Goal: Information Seeking & Learning: Learn about a topic

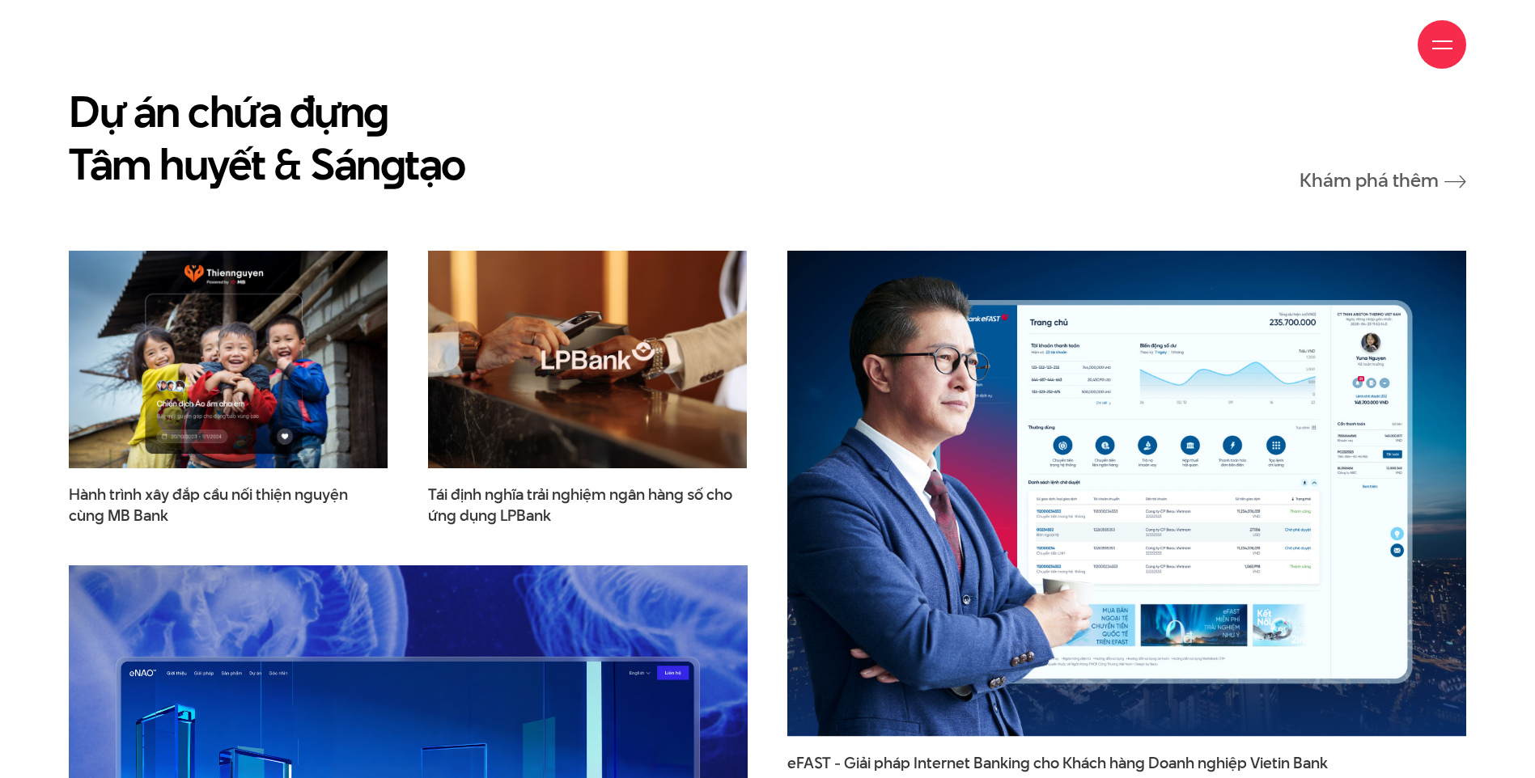
scroll to position [2589, 0]
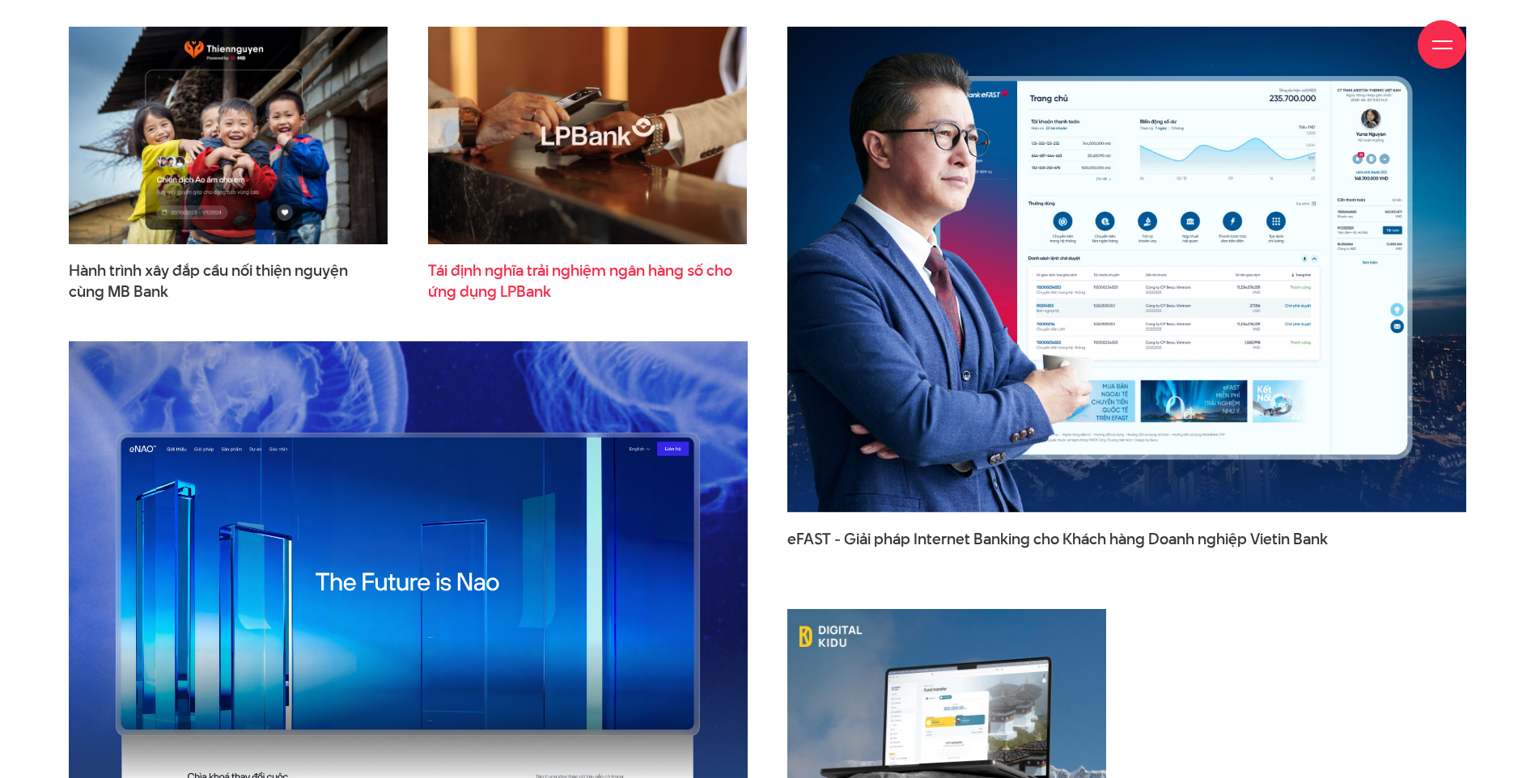
click at [627, 261] on span "Tái định nghĩa trải nghiệm ngân hàng số cho ứng dụng LPBank" at bounding box center [587, 281] width 319 height 40
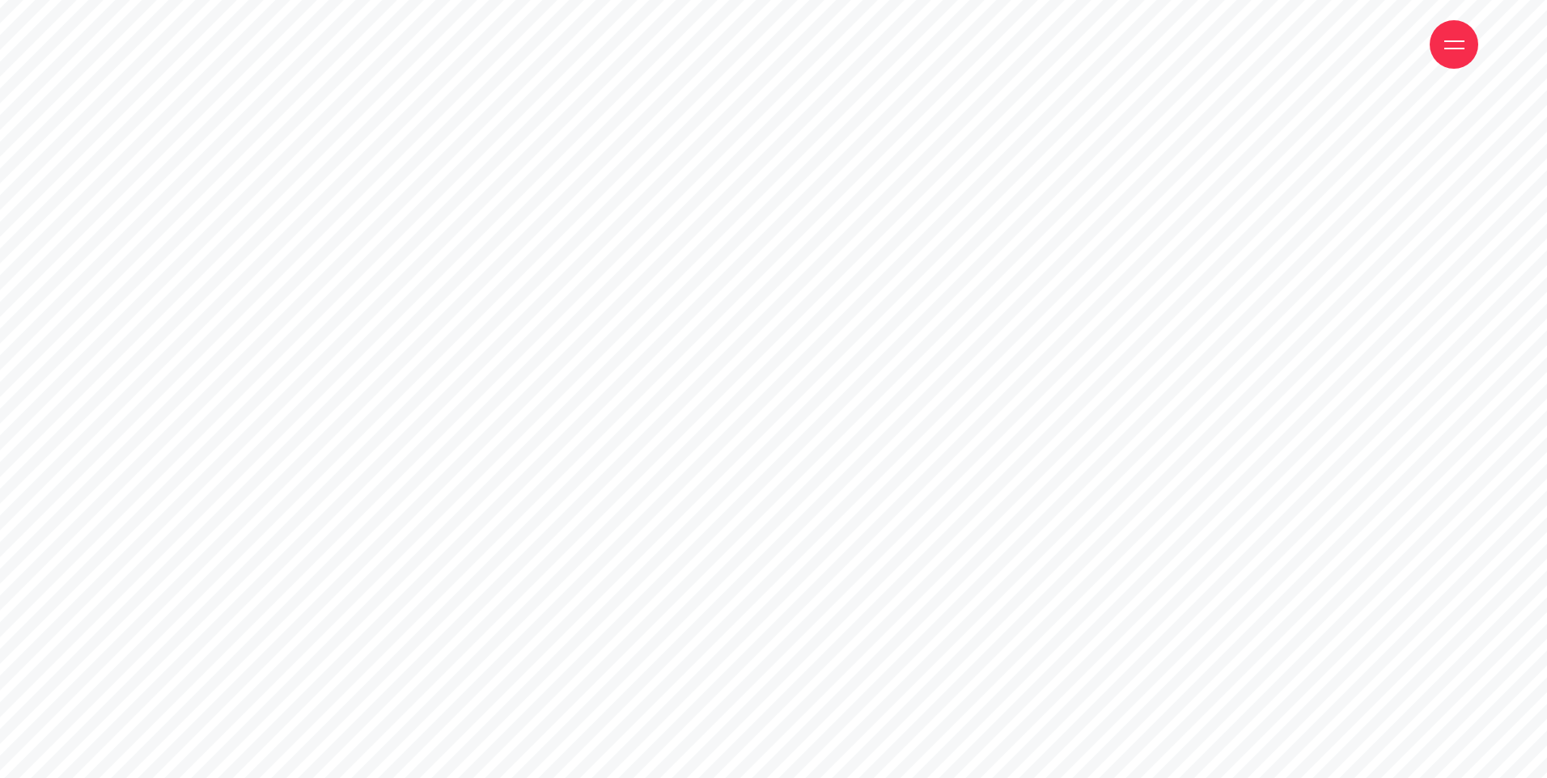
drag, startPoint x: 890, startPoint y: 345, endPoint x: 494, endPoint y: 354, distance: 395.7
drag, startPoint x: 447, startPoint y: 238, endPoint x: 639, endPoint y: 233, distance: 192.6
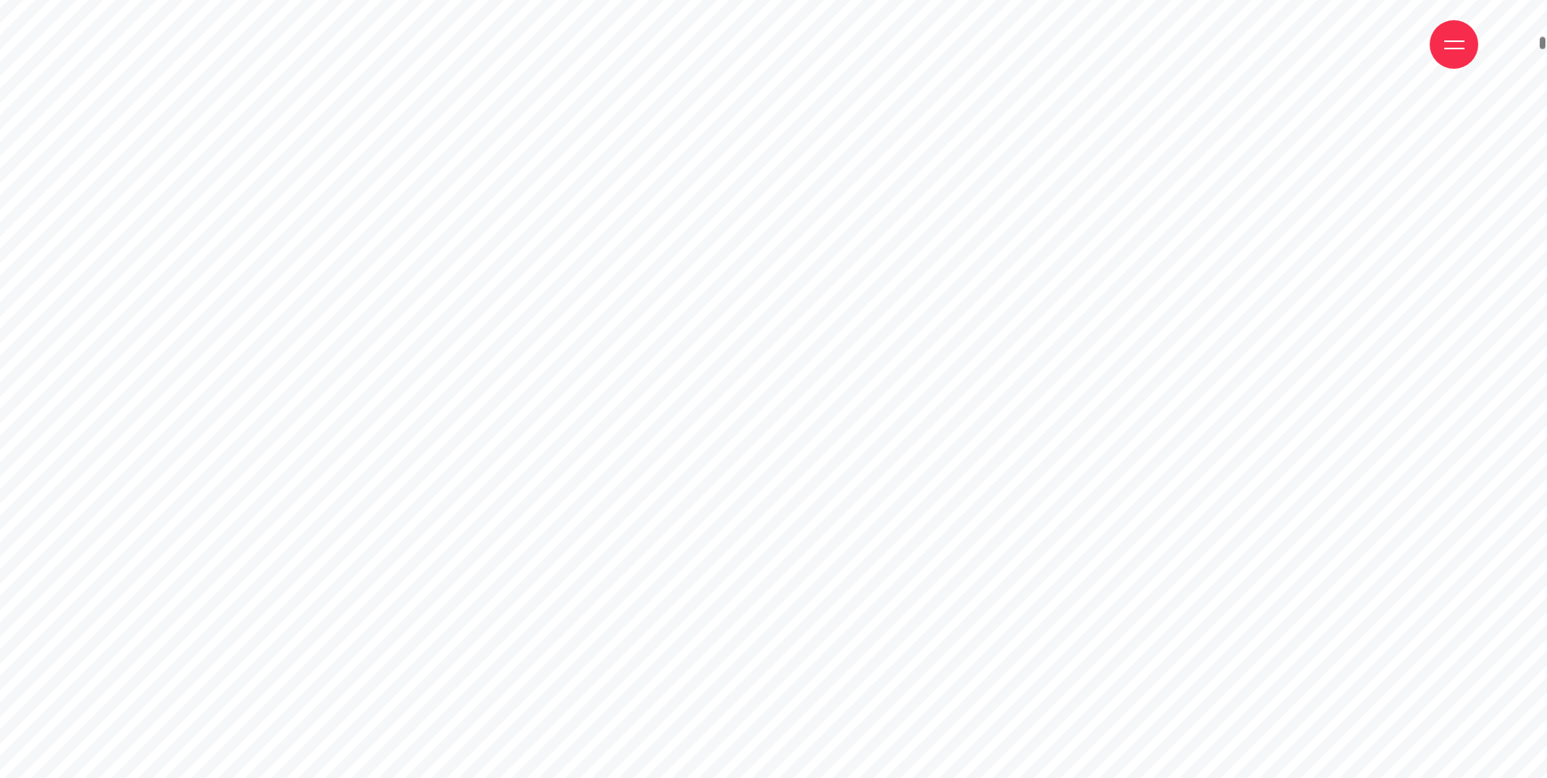
click at [1454, 40] on span at bounding box center [1454, 41] width 20 height 2
click at [1464, 45] on div at bounding box center [1454, 45] width 20 height 20
click at [1460, 41] on div at bounding box center [1454, 45] width 20 height 20
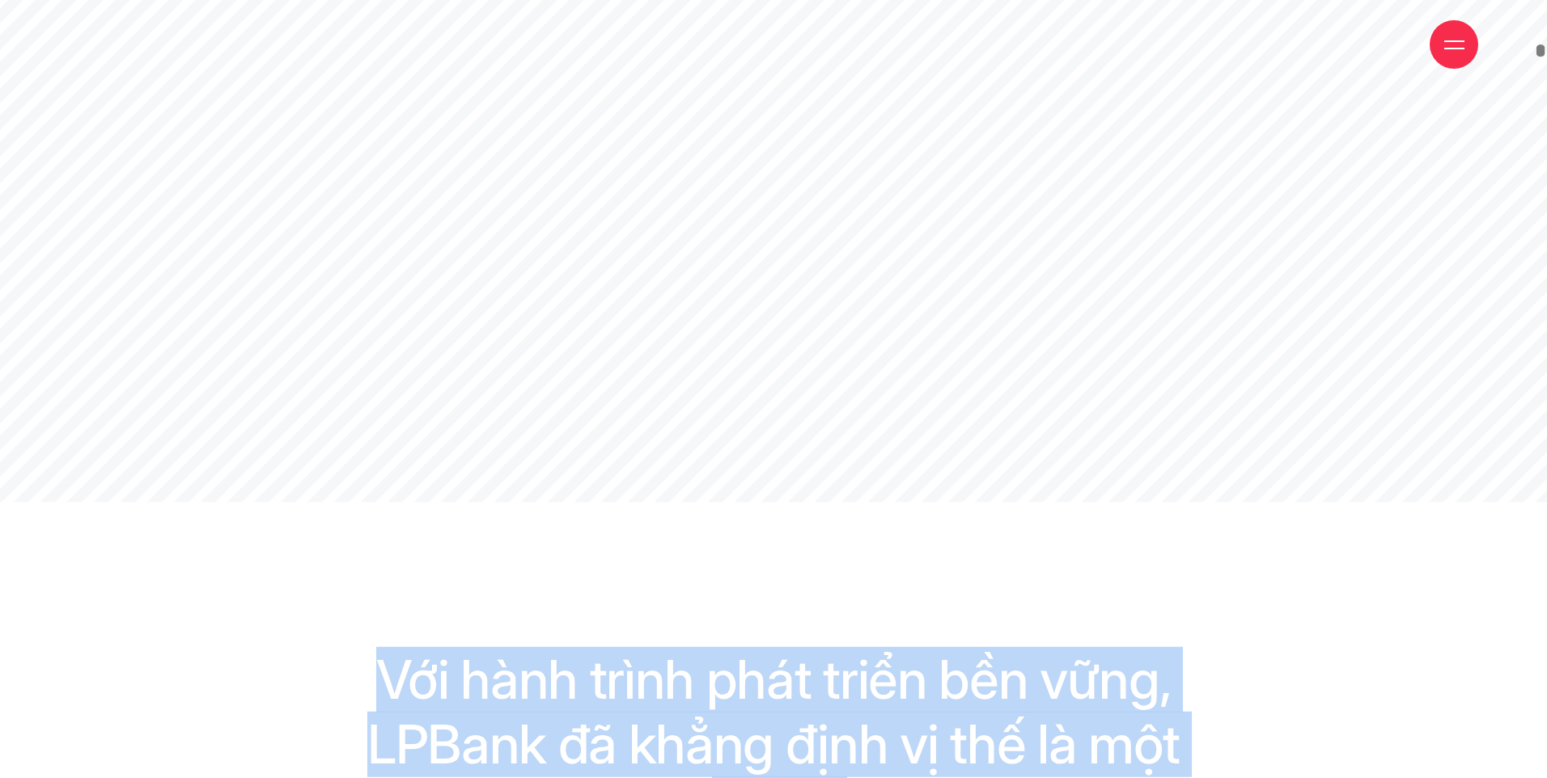
drag, startPoint x: 1541, startPoint y: 52, endPoint x: 1538, endPoint y: 91, distance: 38.9
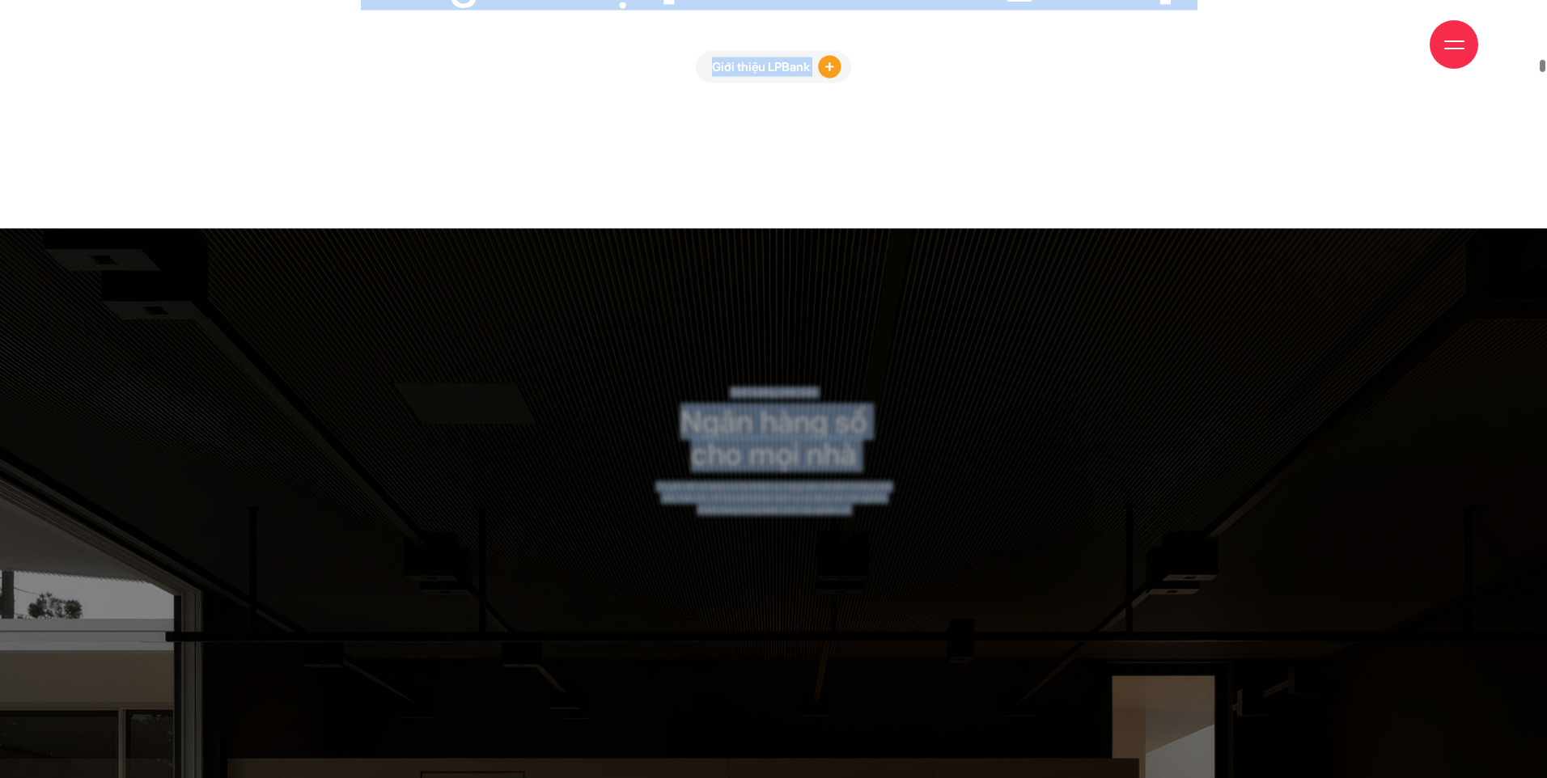
click at [898, 387] on div "Định hướng phát triển Ngân hàng số cho mọi nhà Chuyển đổi số được coi là nhiệm …" at bounding box center [773, 451] width 249 height 129
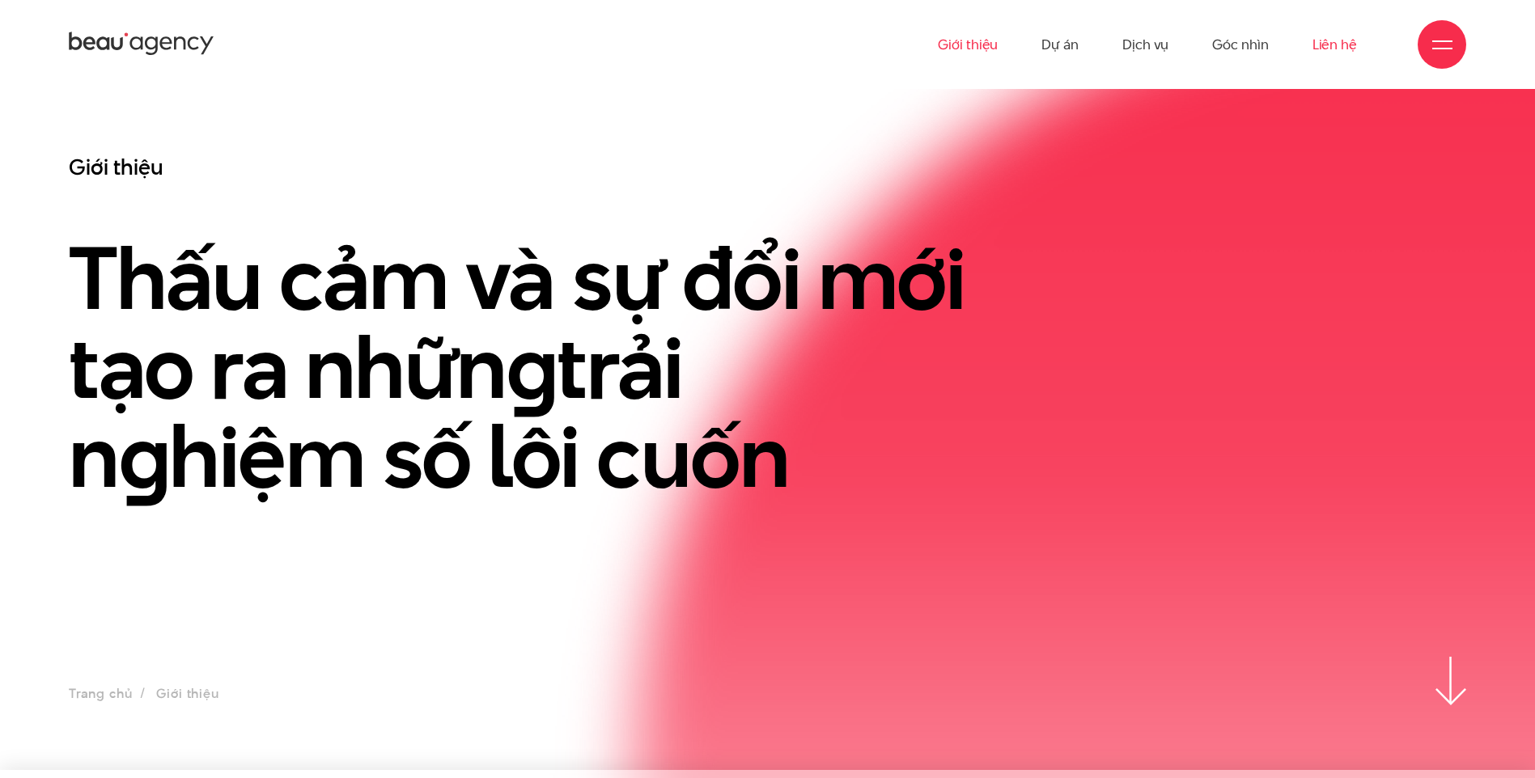
click at [1332, 57] on link "Liên hệ" at bounding box center [1334, 44] width 45 height 89
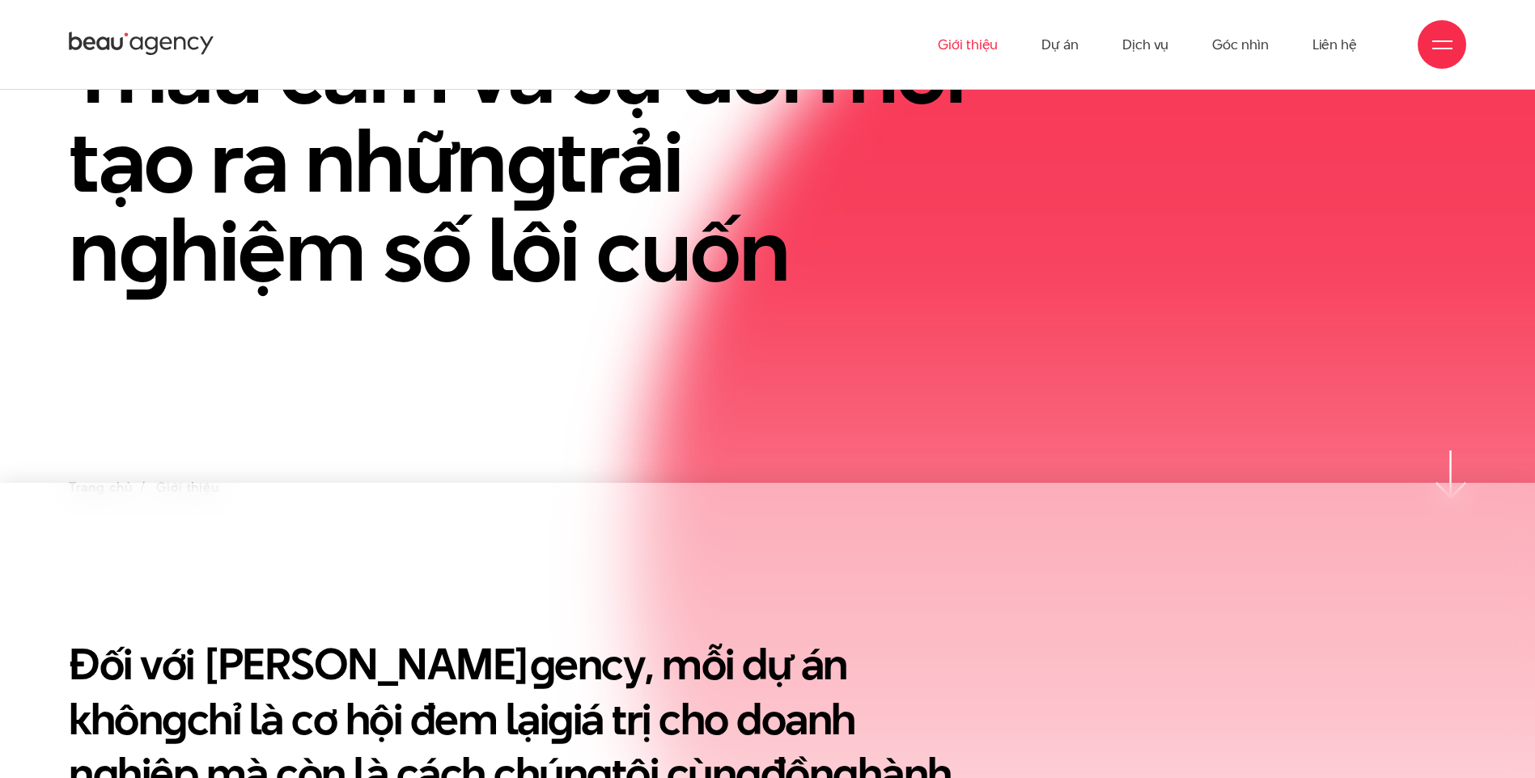
scroll to position [234, 0]
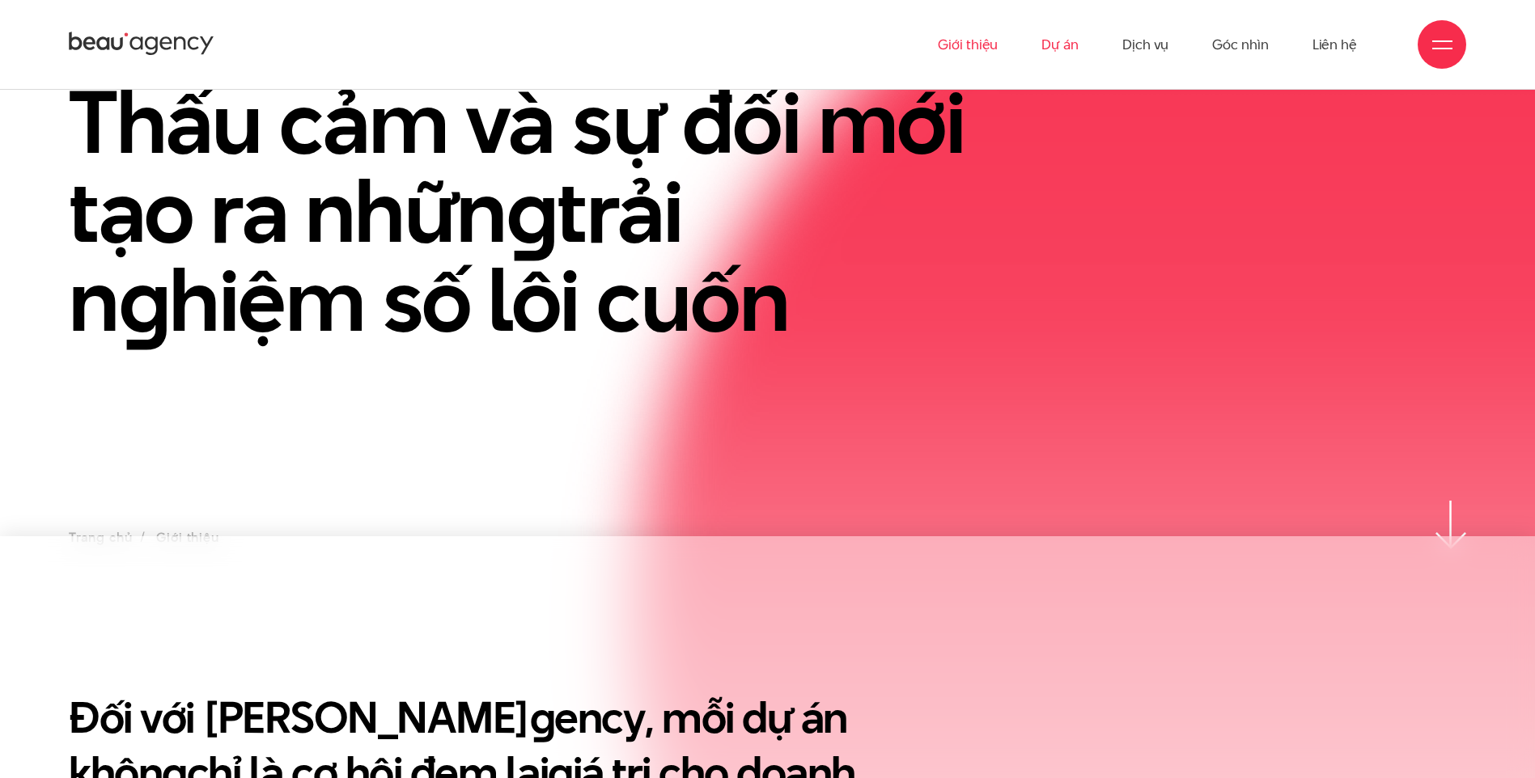
click at [1046, 43] on link "Dự án" at bounding box center [1059, 44] width 37 height 89
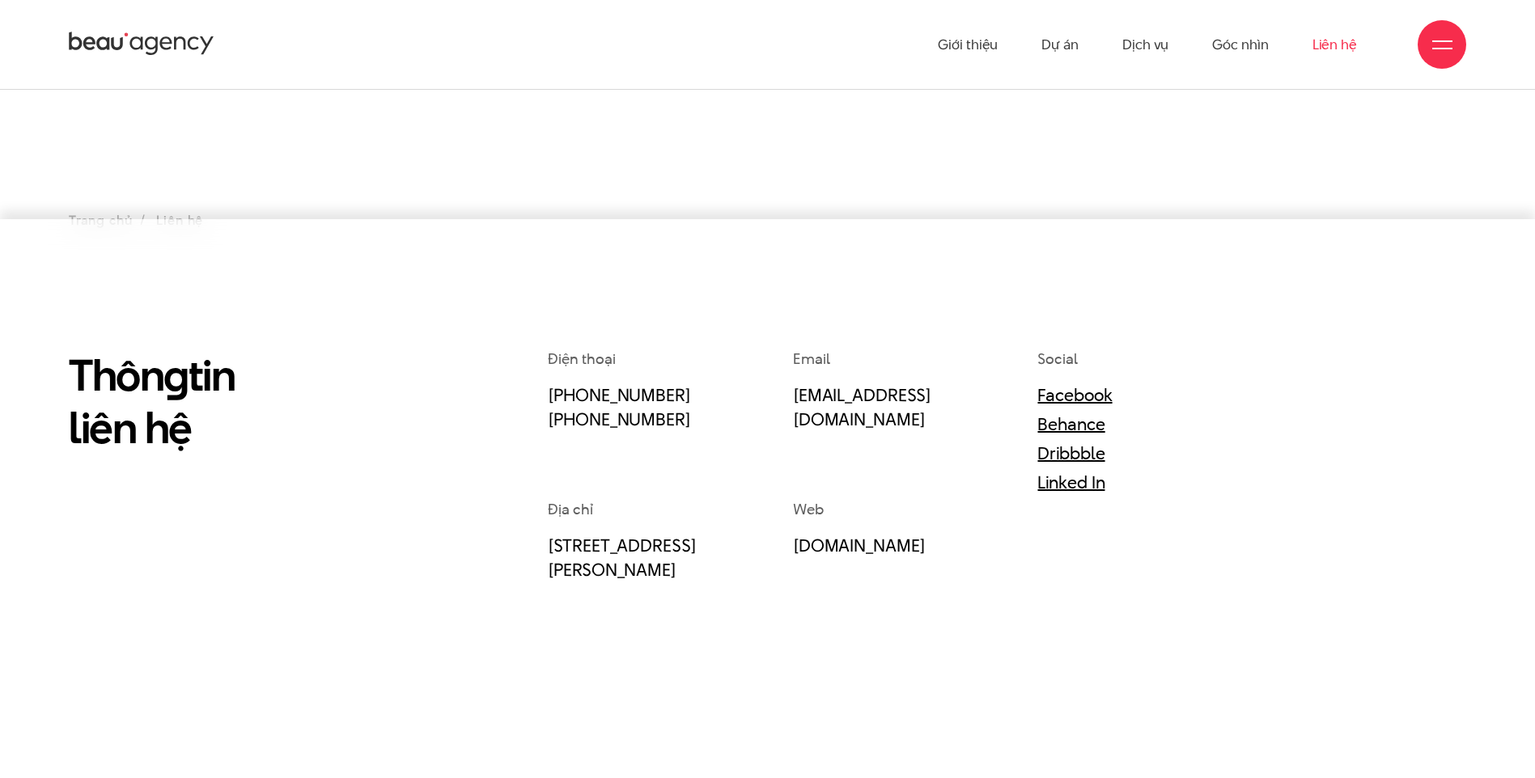
scroll to position [162, 0]
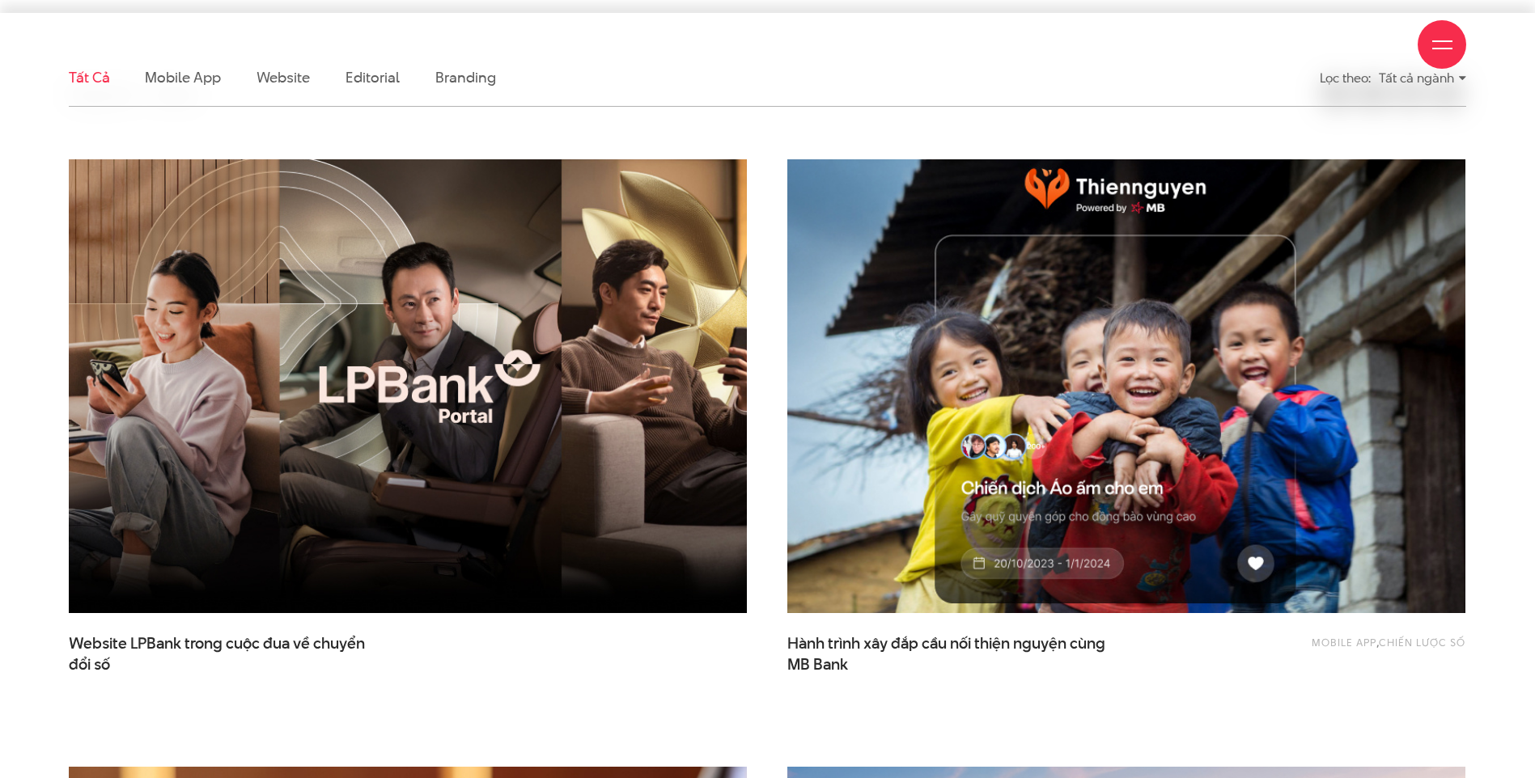
scroll to position [566, 0]
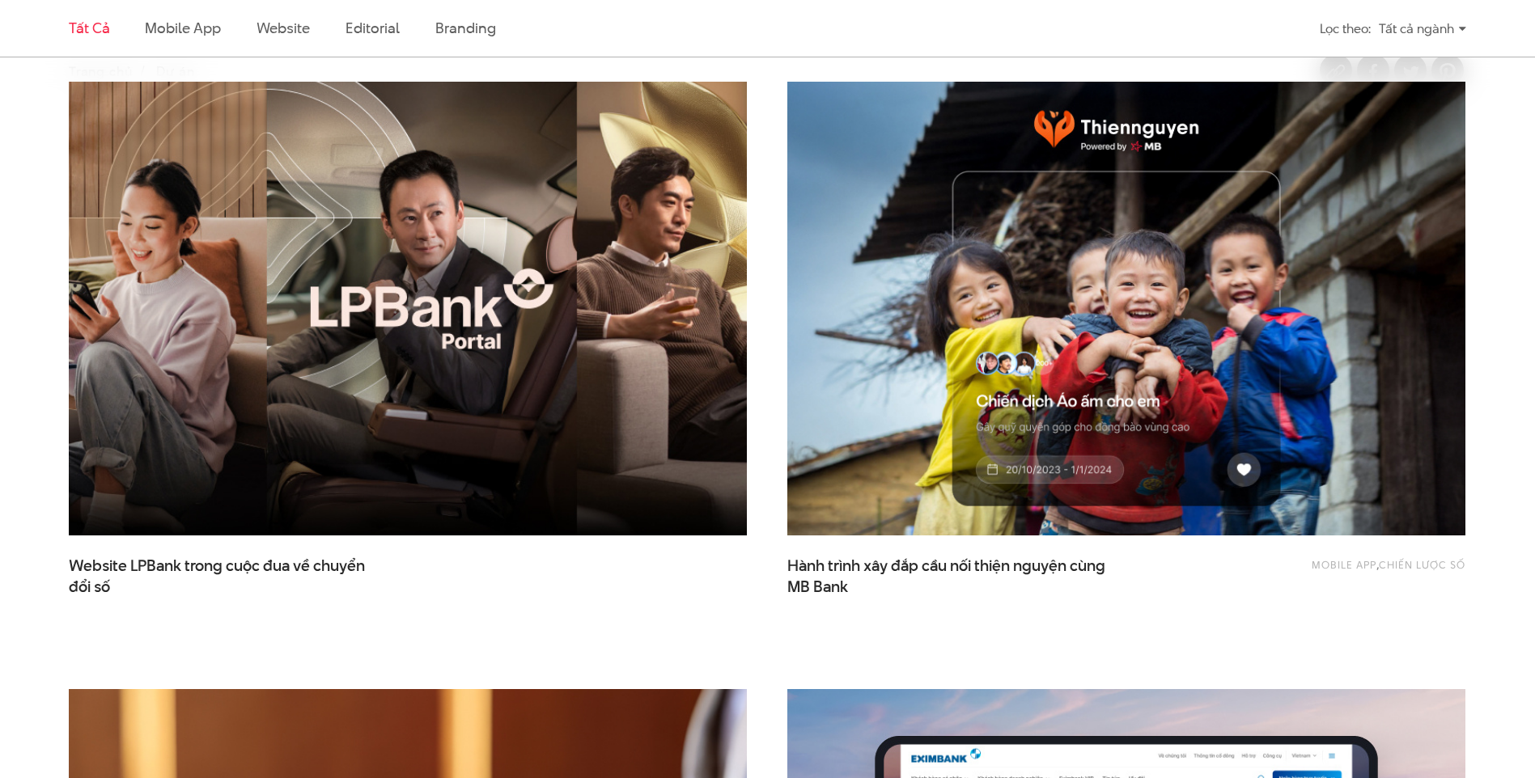
click at [464, 284] on img at bounding box center [408, 309] width 746 height 500
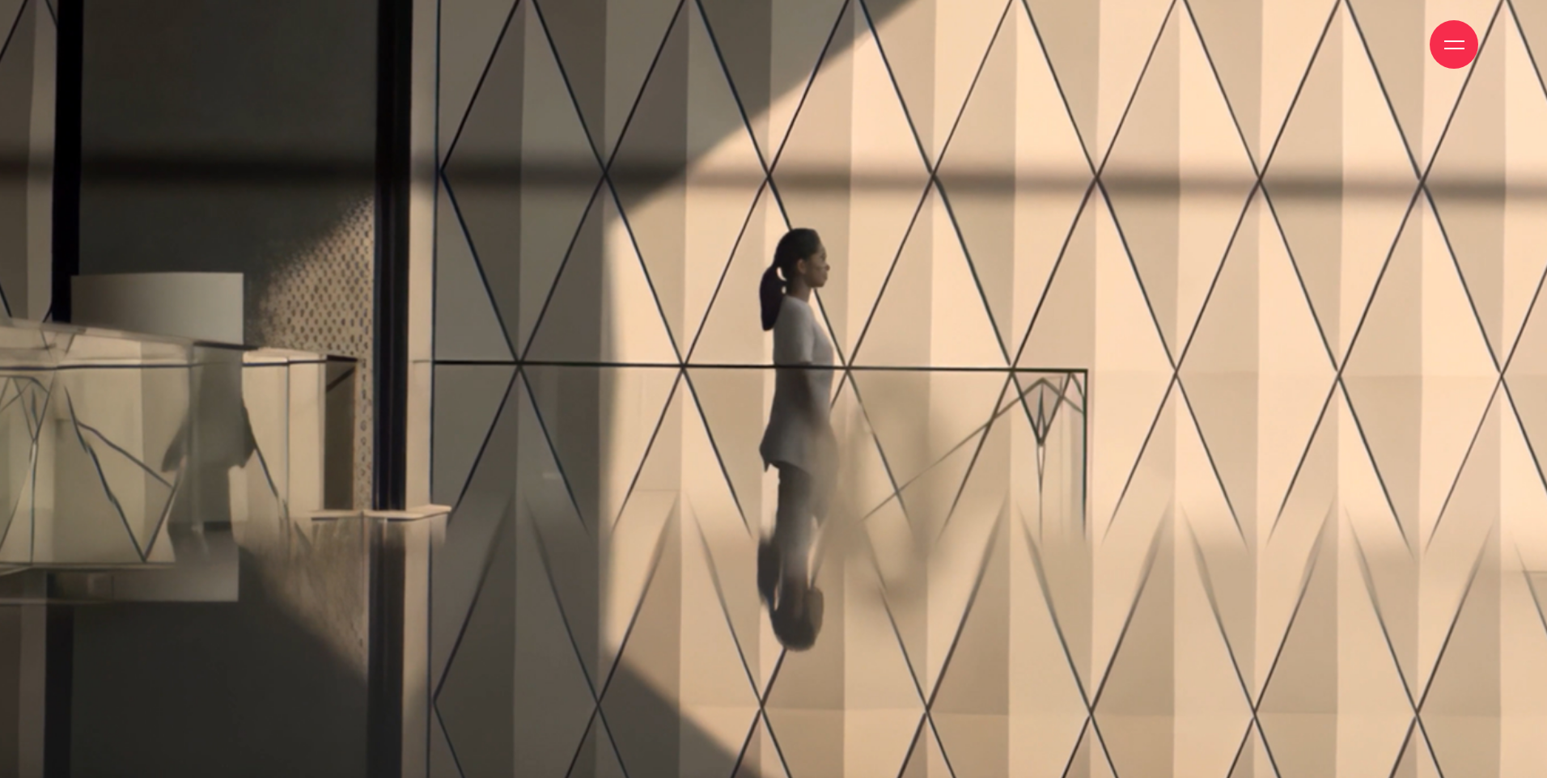
scroll to position [317, 0]
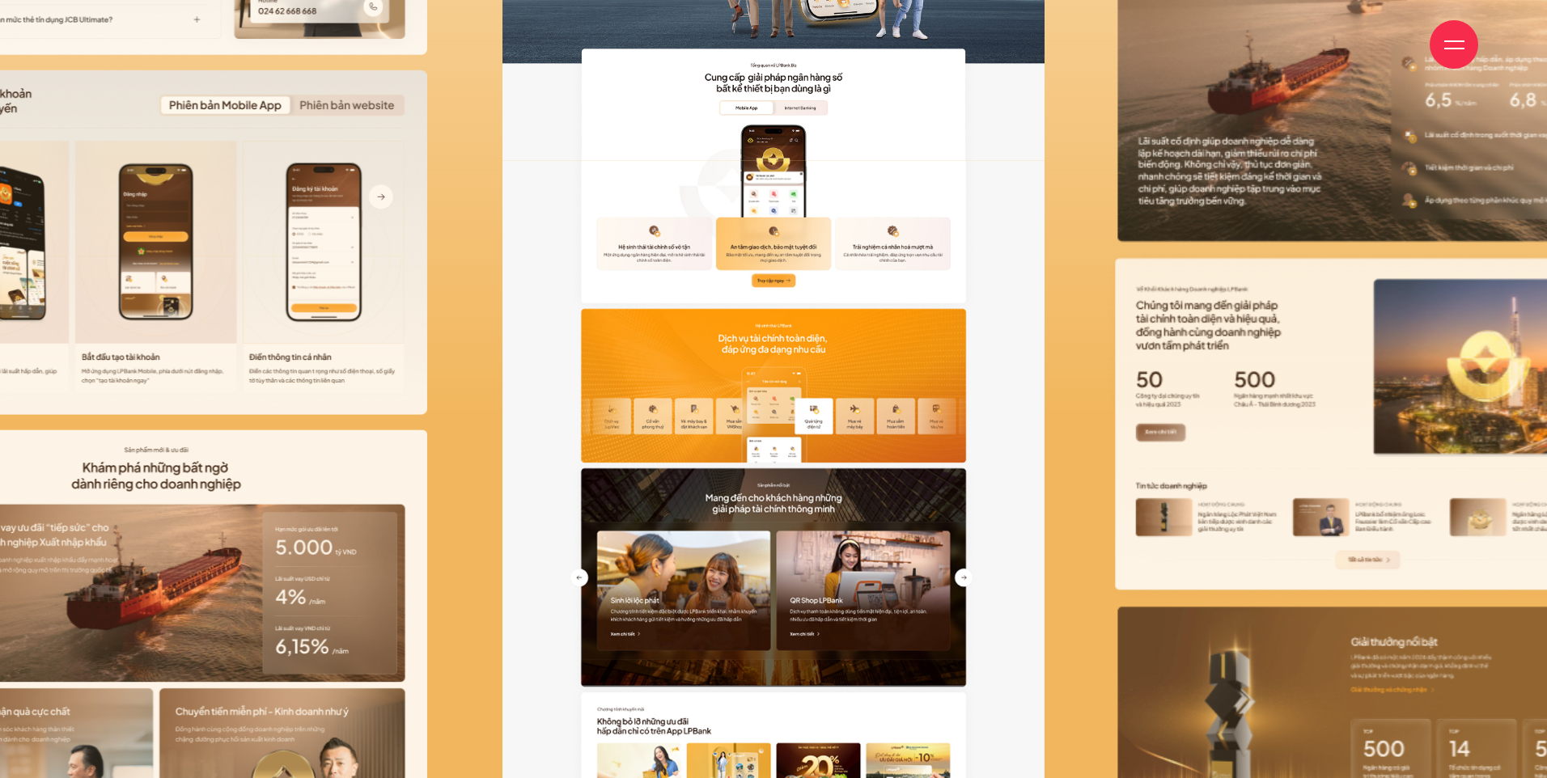
click at [217, 251] on img at bounding box center [156, 478] width 541 height 1359
